Goal: Task Accomplishment & Management: Manage account settings

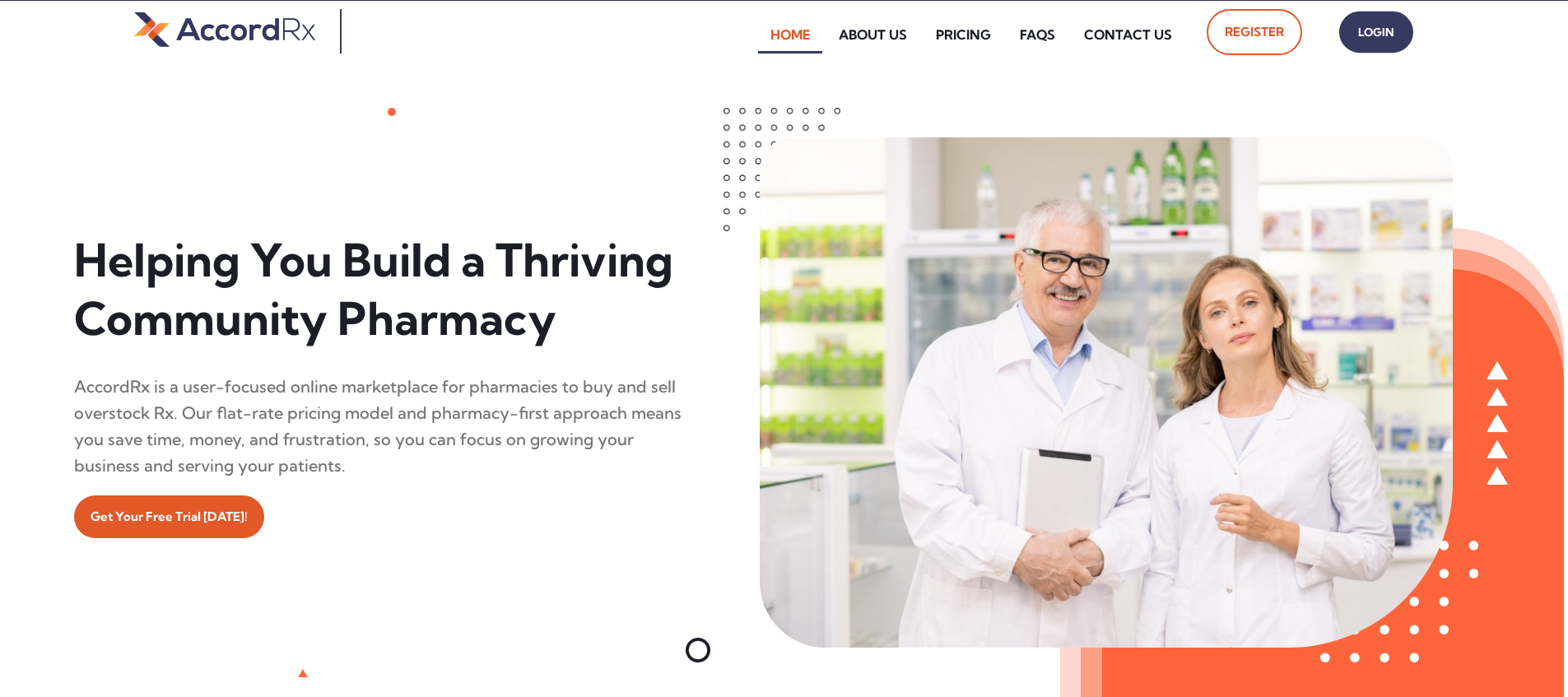
click at [751, 32] on span "Login" at bounding box center [1376, 32] width 41 height 24
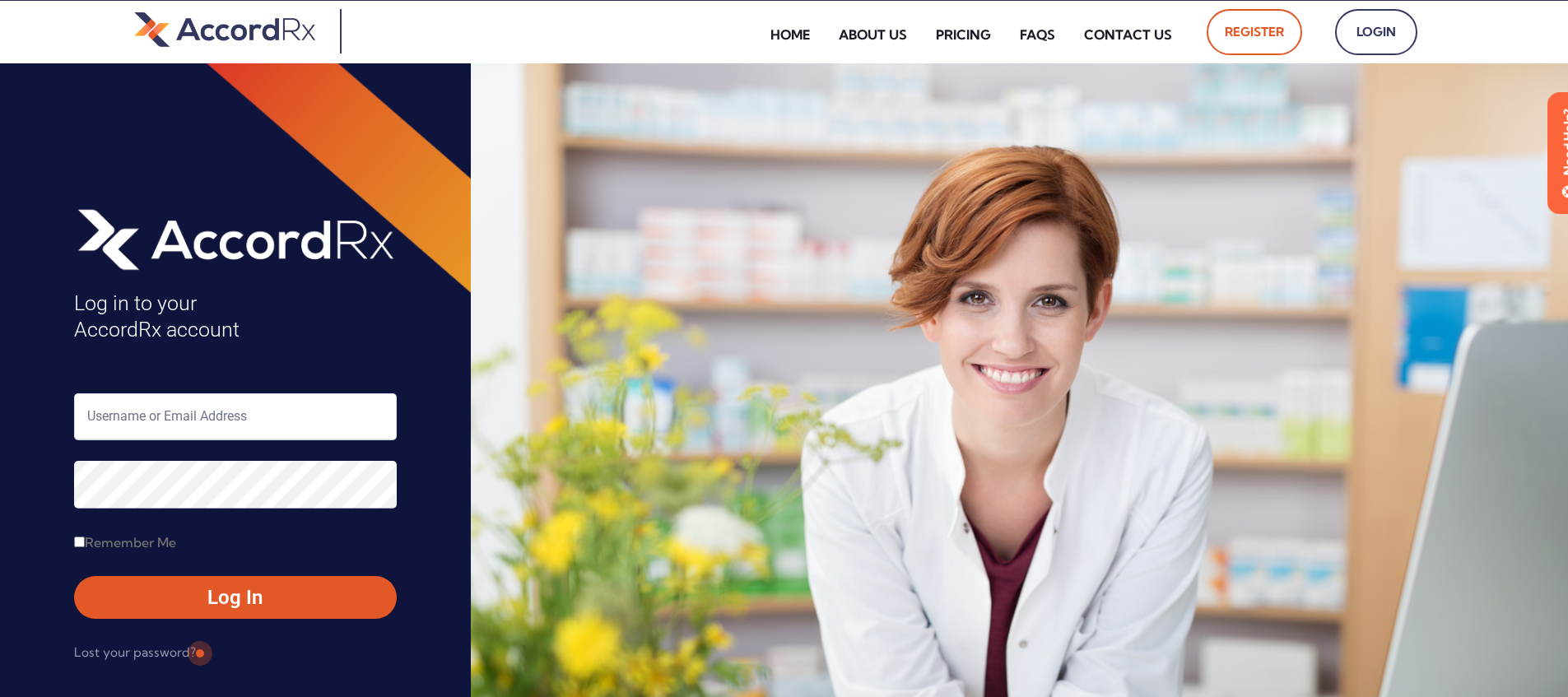
click at [160, 422] on input "text" at bounding box center [236, 417] width 322 height 47
type input "ARX-Erica"
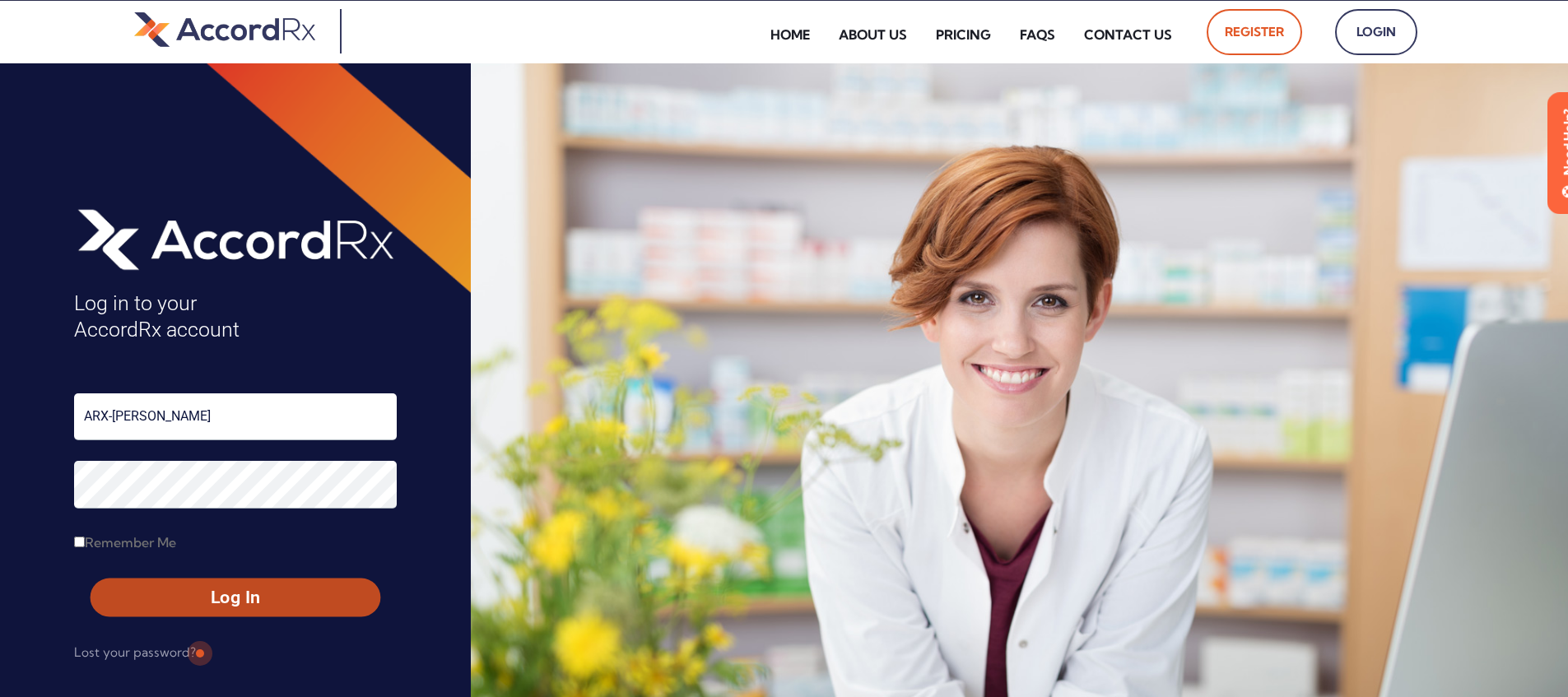
click at [198, 600] on span "Log In" at bounding box center [235, 598] width 260 height 24
